Goal: Task Accomplishment & Management: Complete application form

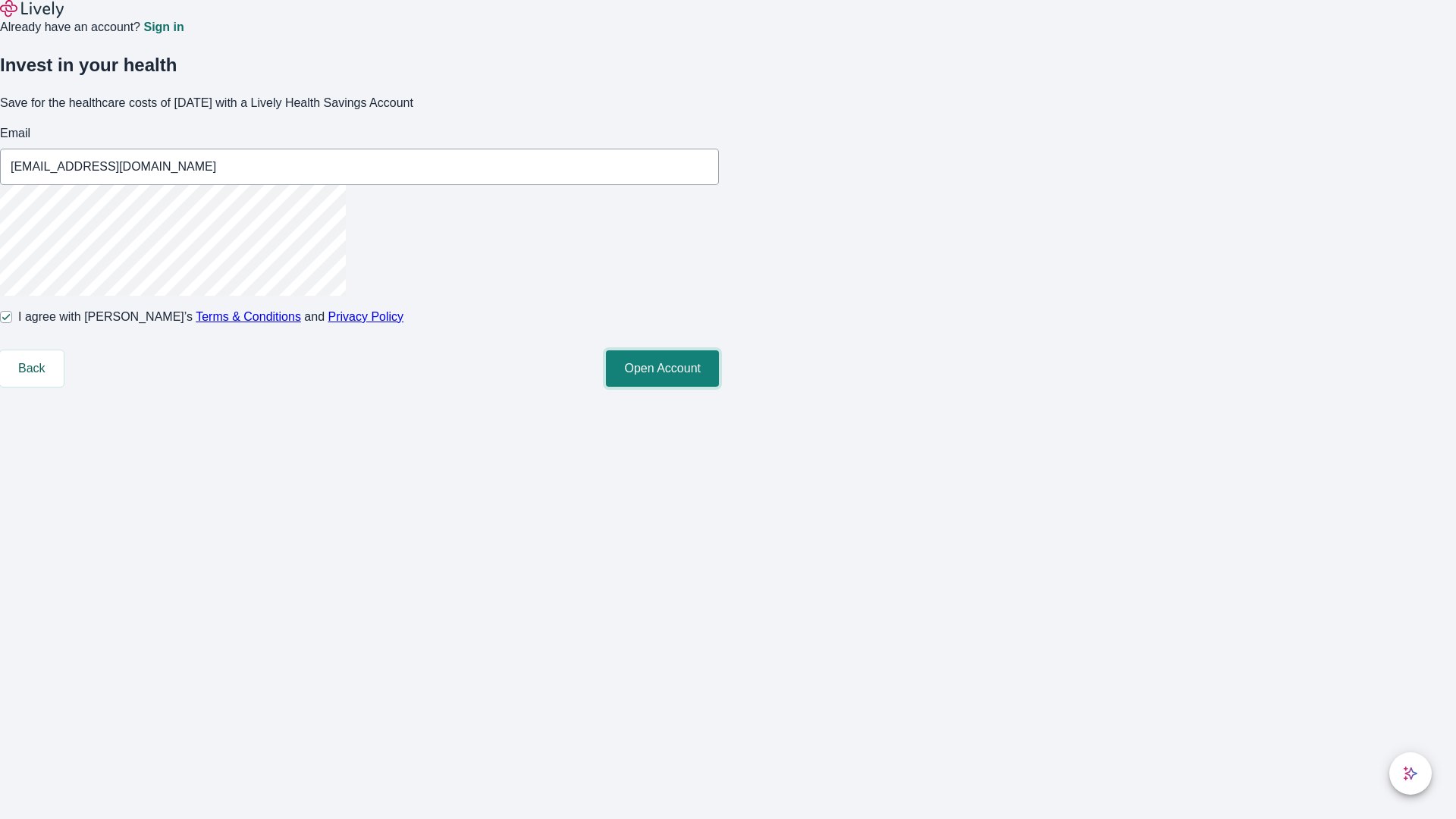
click at [719, 387] on button "Open Account" at bounding box center [662, 368] width 113 height 37
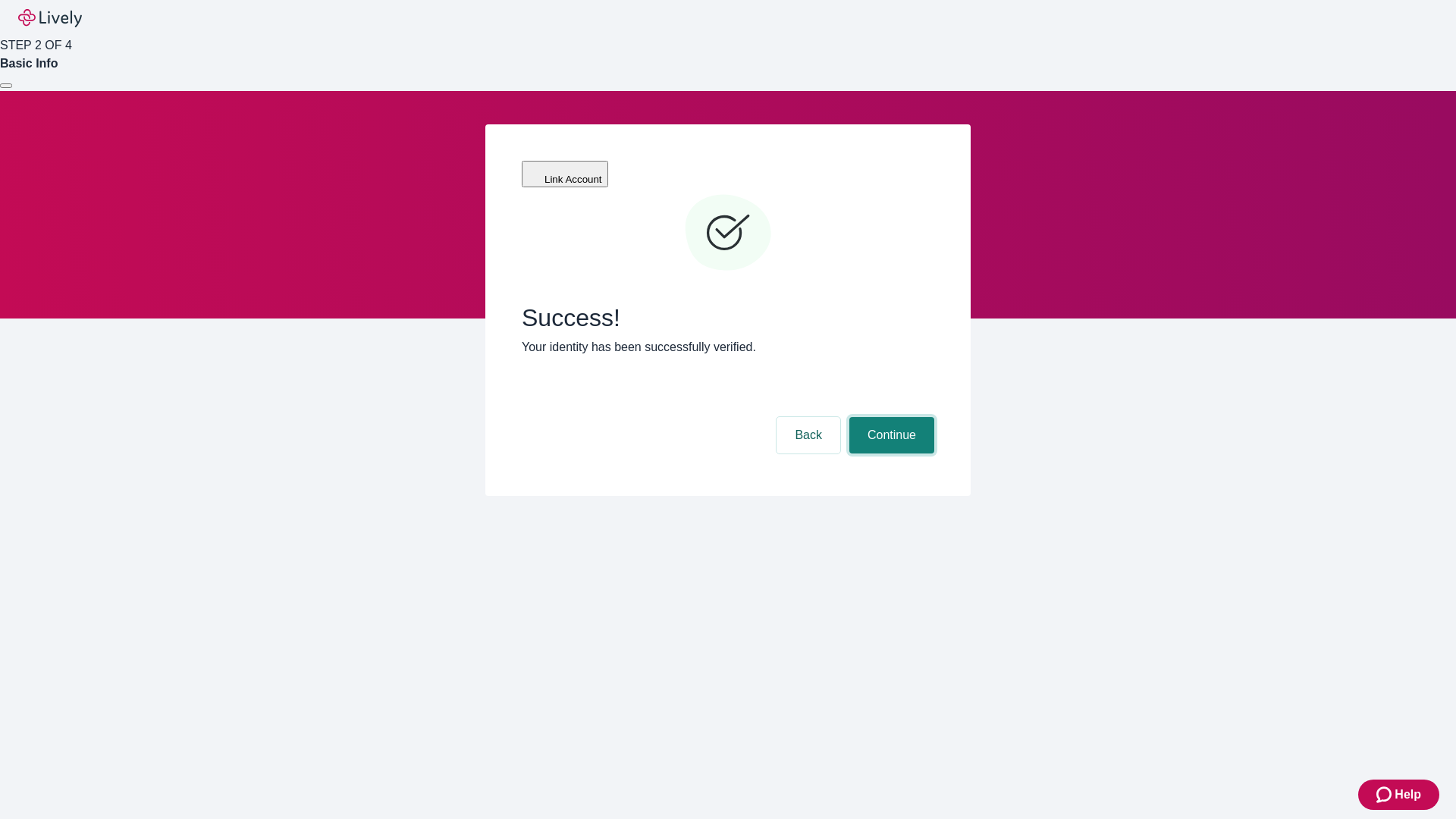
click at [890, 417] on button "Continue" at bounding box center [892, 435] width 85 height 37
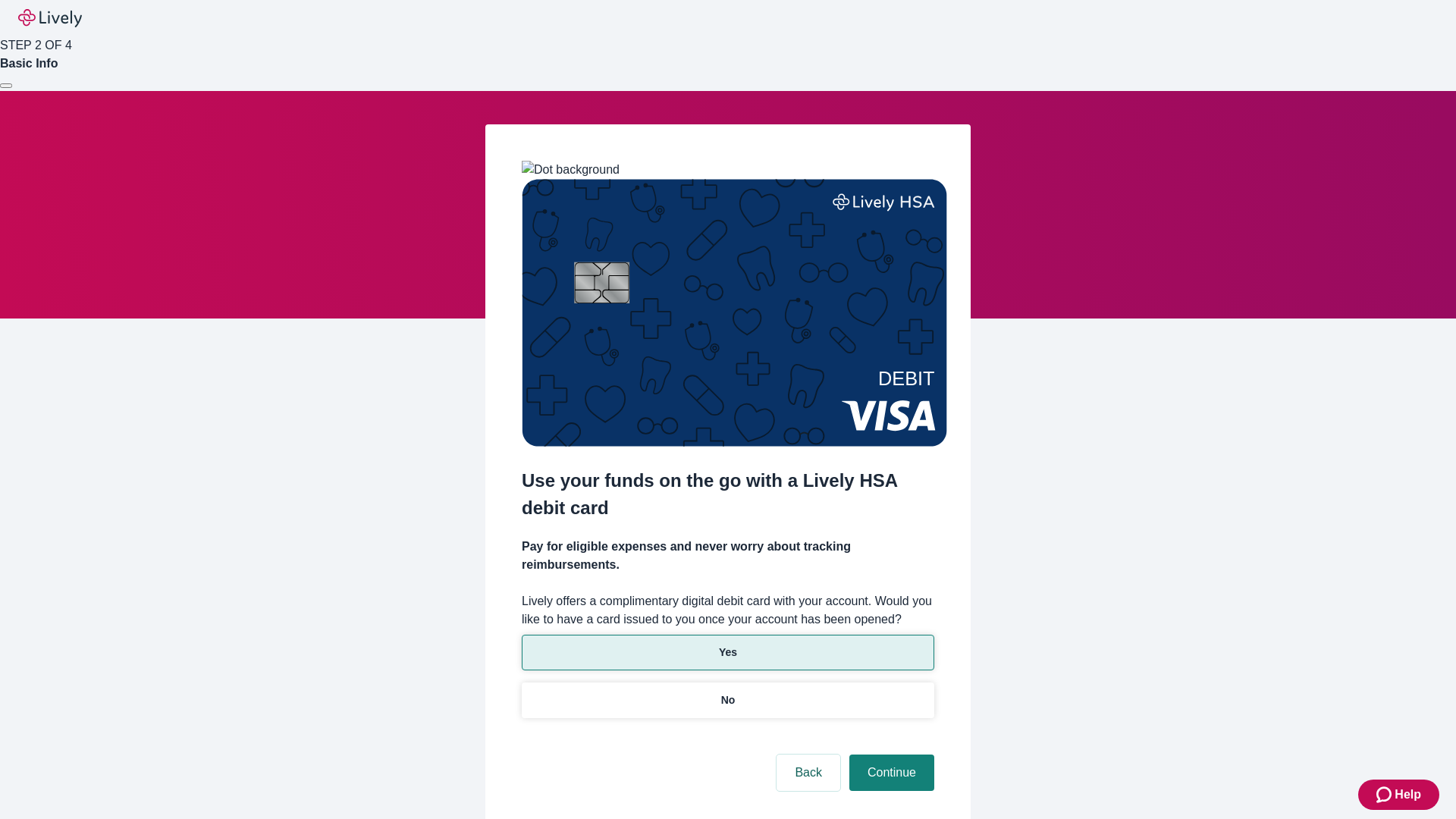
click at [727, 645] on p "Yes" at bounding box center [728, 653] width 18 height 16
click at [890, 755] on button "Continue" at bounding box center [892, 773] width 85 height 37
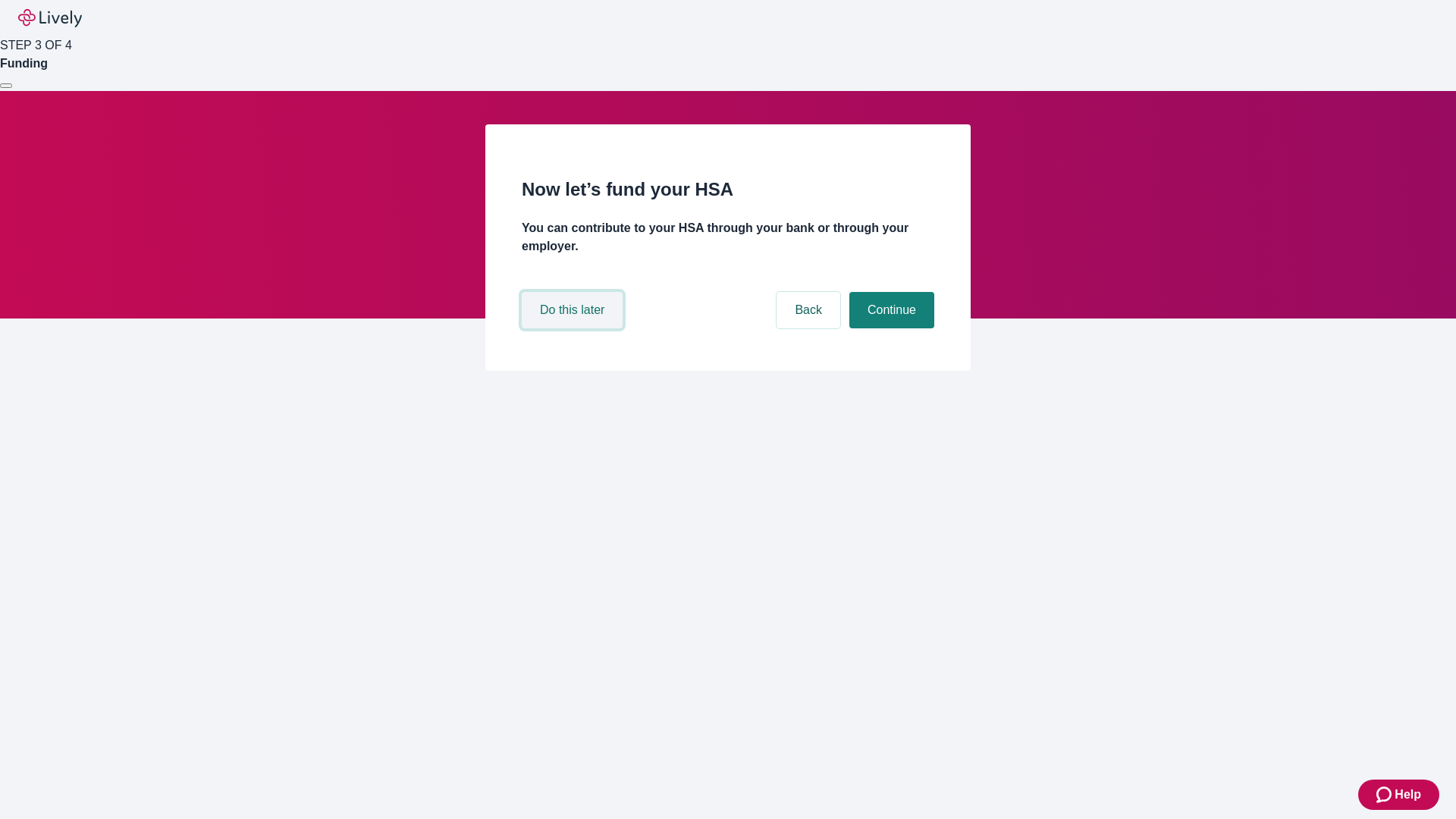
click at [574, 328] on button "Do this later" at bounding box center [572, 310] width 101 height 37
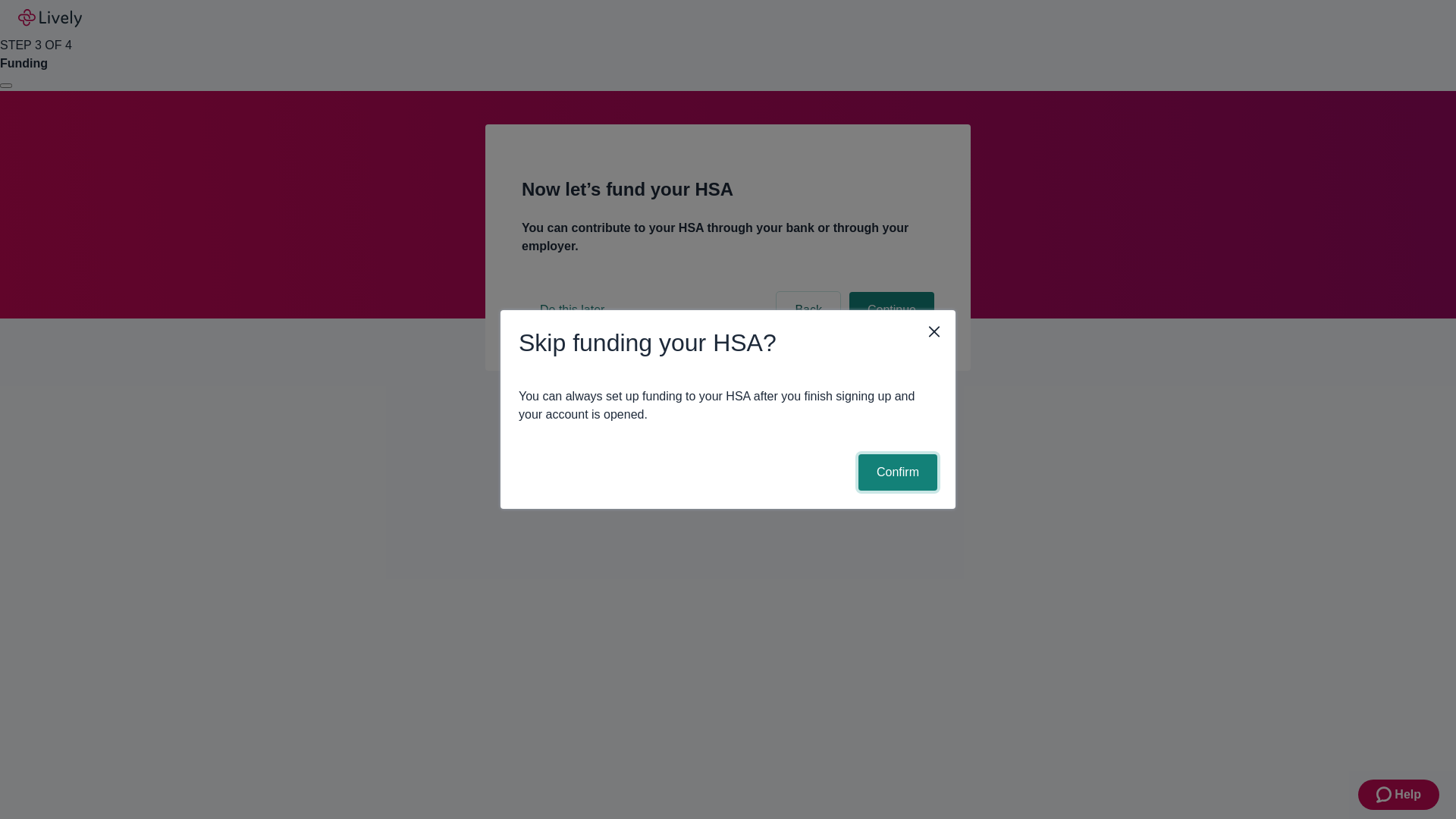
click at [896, 472] on button "Confirm" at bounding box center [897, 472] width 79 height 37
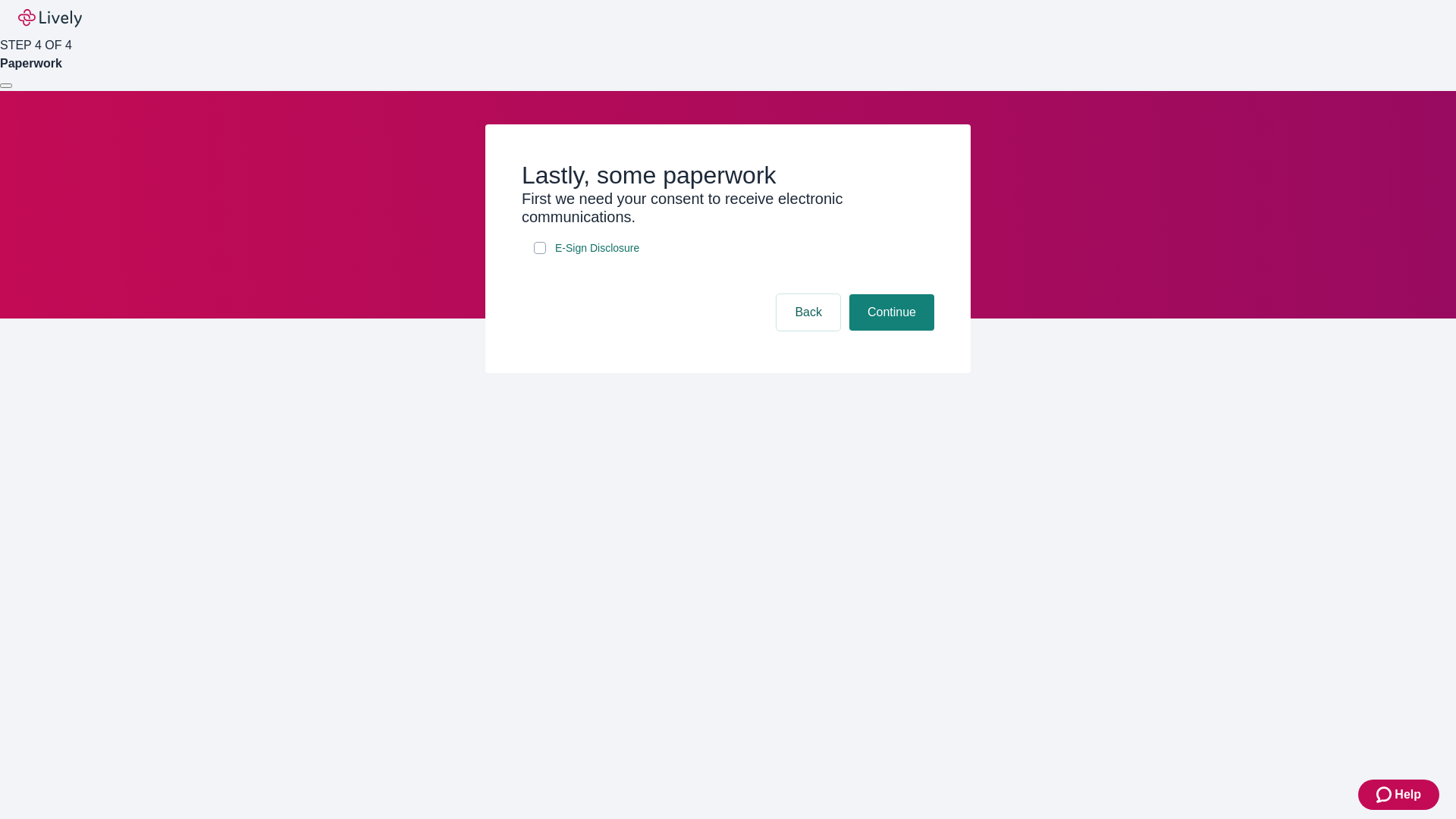
click at [540, 254] on input "E-Sign Disclosure" at bounding box center [540, 247] width 12 height 12
checkbox input "true"
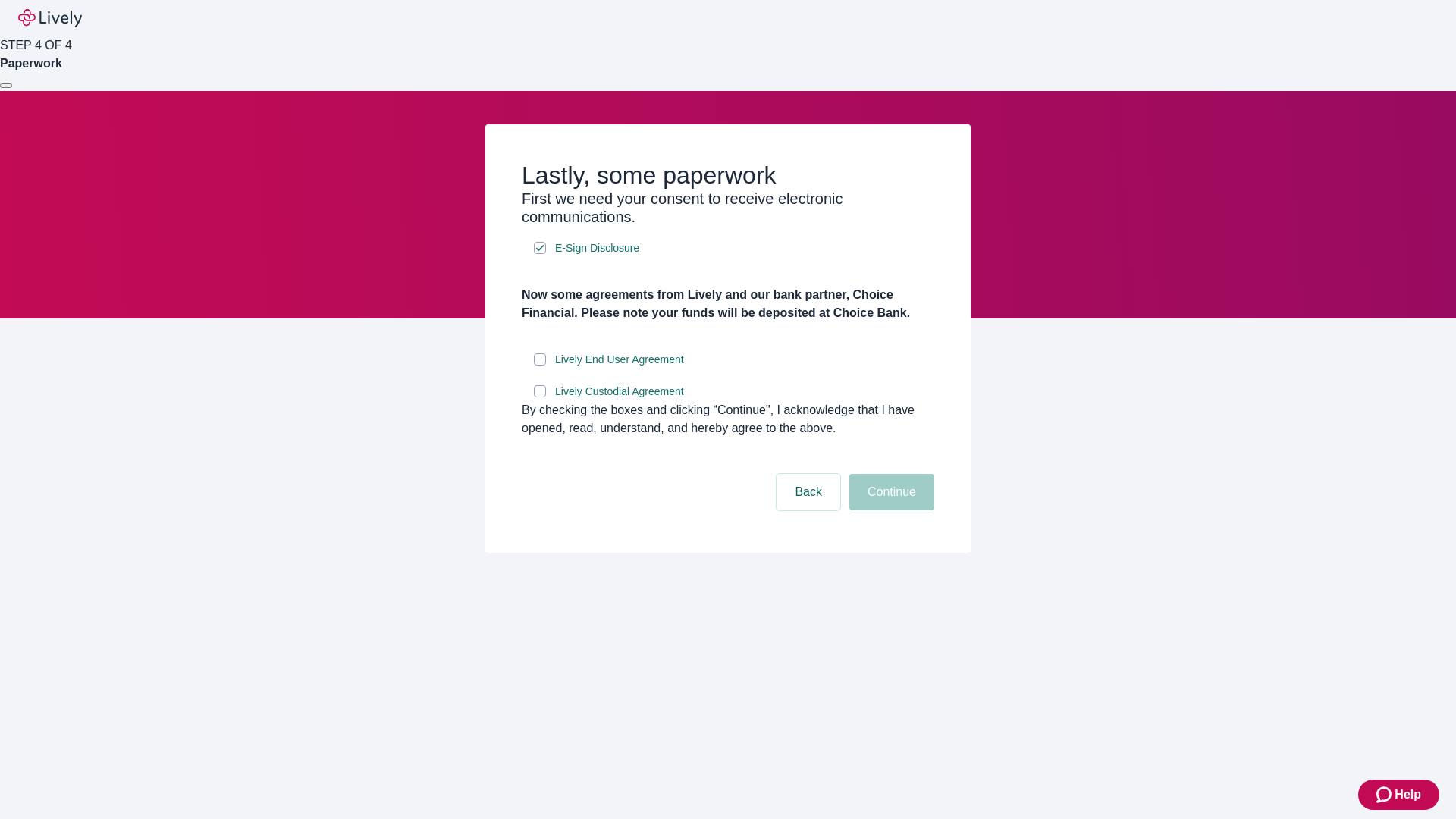
click at [540, 366] on input "Lively End User Agreement" at bounding box center [540, 359] width 12 height 12
checkbox input "true"
click at [540, 397] on input "Lively Custodial Agreement" at bounding box center [540, 391] width 12 height 12
checkbox input "true"
click at [890, 510] on button "Continue" at bounding box center [892, 492] width 85 height 37
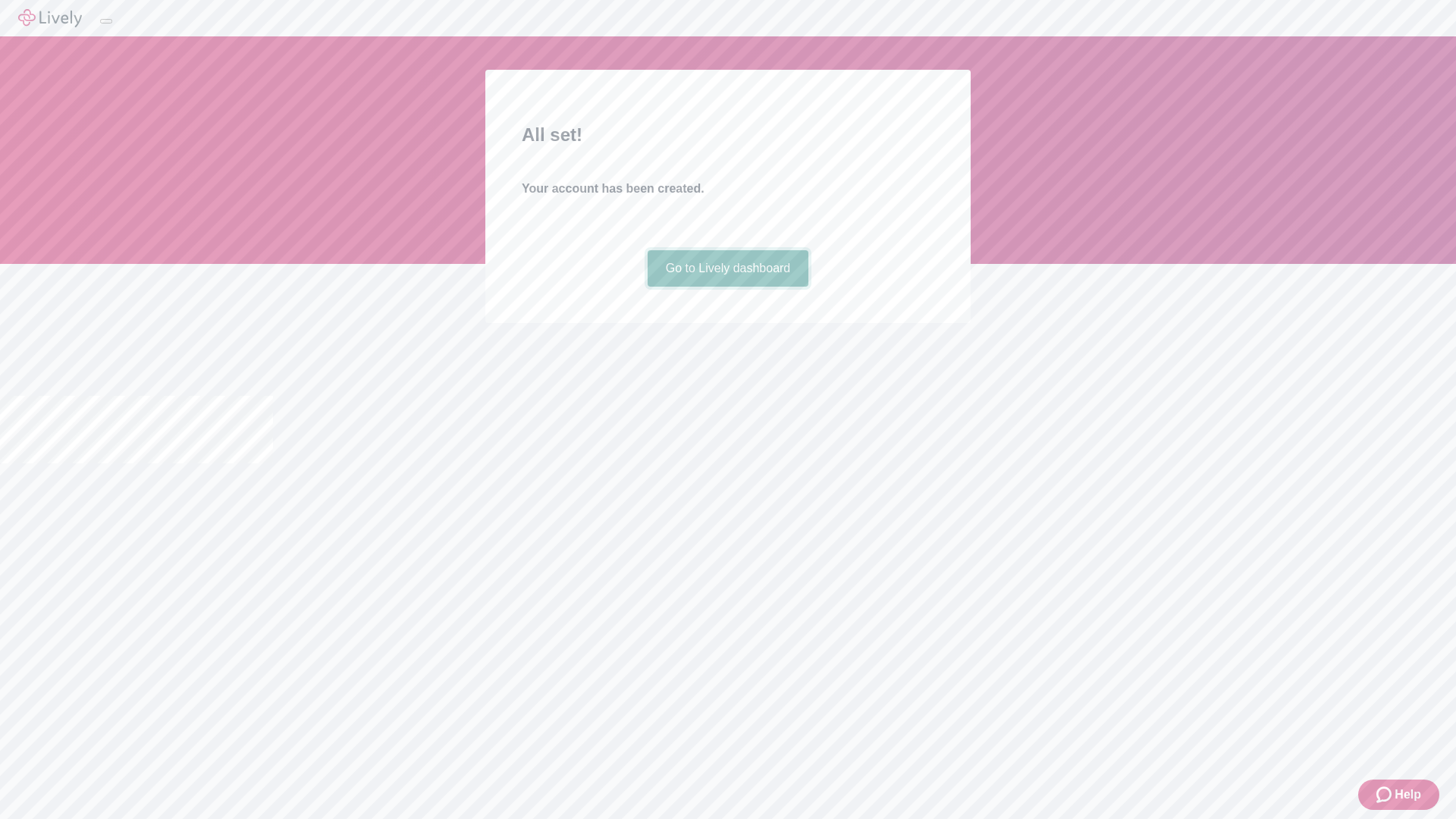
click at [727, 287] on link "Go to Lively dashboard" at bounding box center [728, 268] width 161 height 37
